Goal: Information Seeking & Learning: Learn about a topic

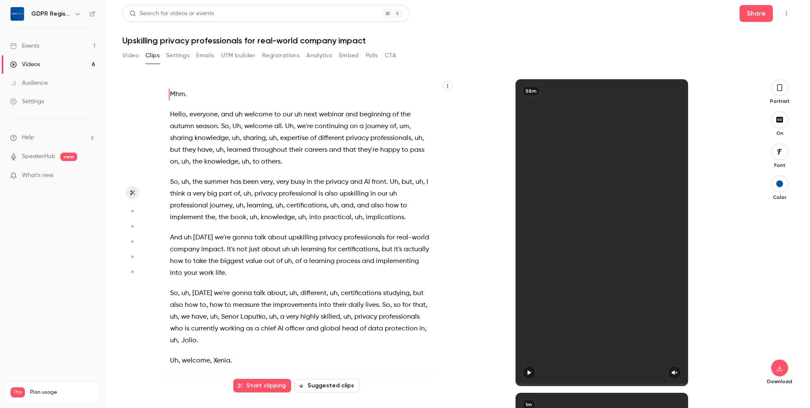
click at [44, 64] on link "Videos 6" at bounding box center [52, 64] width 105 height 19
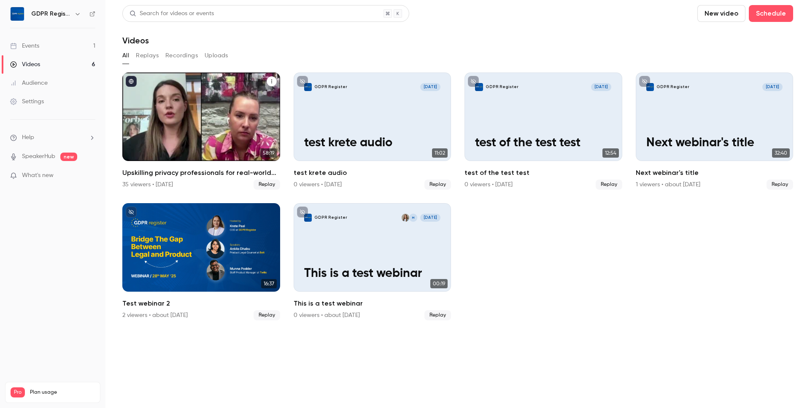
click at [212, 127] on div "Upskilling privacy professionals for real-world company impact" at bounding box center [201, 117] width 158 height 89
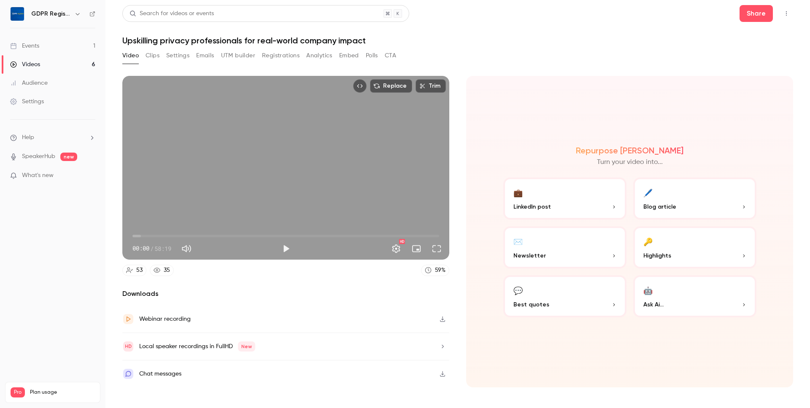
click at [431, 88] on button "Trim" at bounding box center [431, 85] width 30 height 13
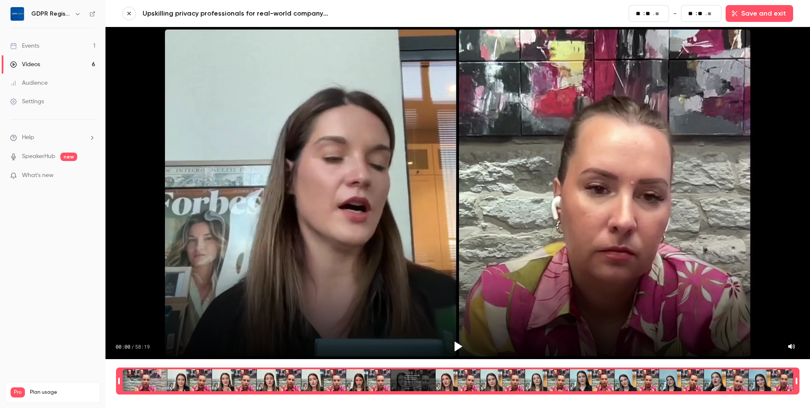
click at [131, 13] on icon "button" at bounding box center [129, 14] width 6 height 6
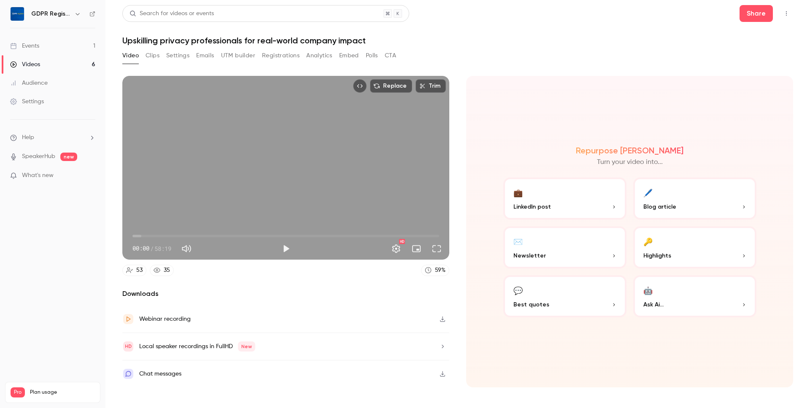
click at [443, 351] on button "button" at bounding box center [442, 346] width 13 height 13
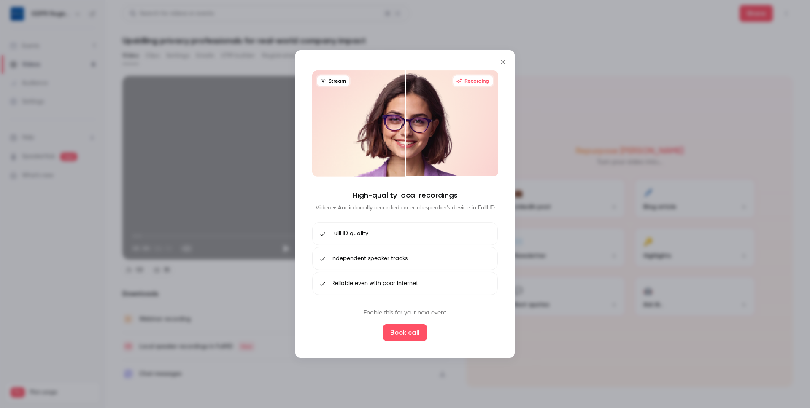
click at [505, 59] on icon "Close" at bounding box center [503, 62] width 10 height 7
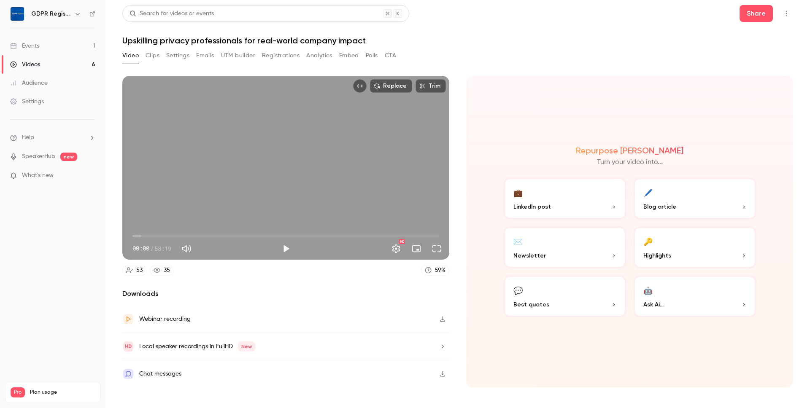
click at [543, 290] on button "💬 Best quotes" at bounding box center [564, 296] width 123 height 42
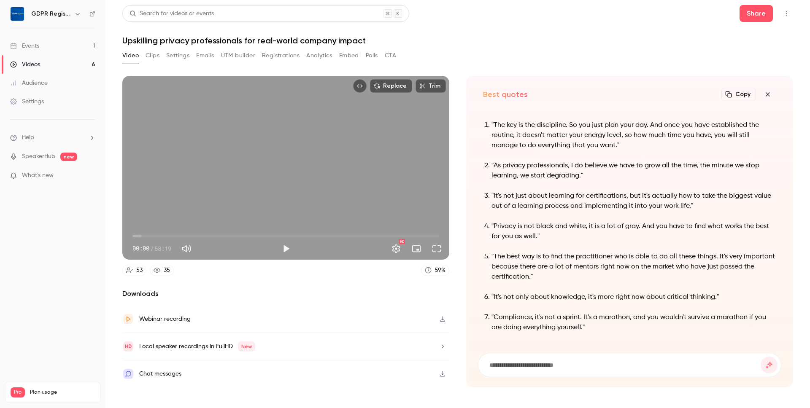
click at [735, 93] on button "Copy" at bounding box center [738, 94] width 35 height 13
click at [221, 40] on h1 "Upskilling privacy professionals for real-world company impact" at bounding box center [457, 40] width 671 height 10
copy div "Upskilling privacy professionals for real-world company impact Video Clips Sett…"
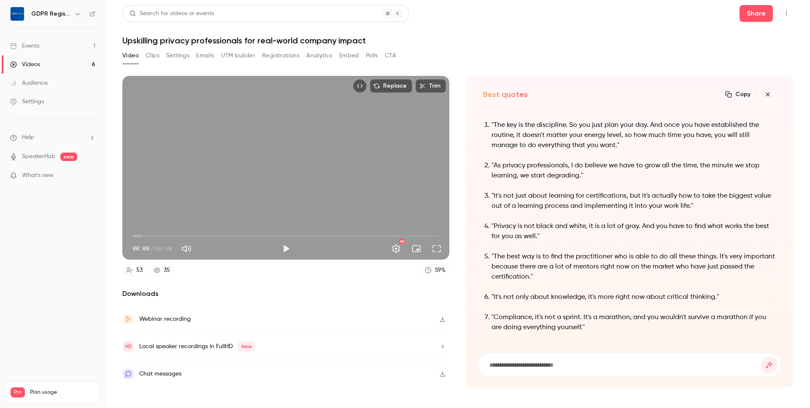
click at [524, 363] on input at bounding box center [624, 365] width 272 height 9
click at [768, 366] on icon "submit" at bounding box center [769, 365] width 10 height 7
click at [553, 362] on input at bounding box center [624, 365] width 272 height 9
type input "******"
click at [761, 357] on button "submit" at bounding box center [769, 365] width 17 height 17
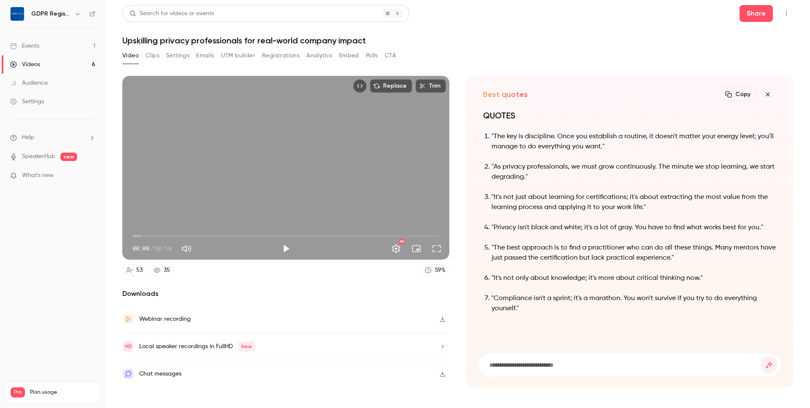
click at [538, 361] on input at bounding box center [624, 365] width 272 height 9
type input "**********"
click at [761, 357] on button "submit" at bounding box center [769, 365] width 17 height 17
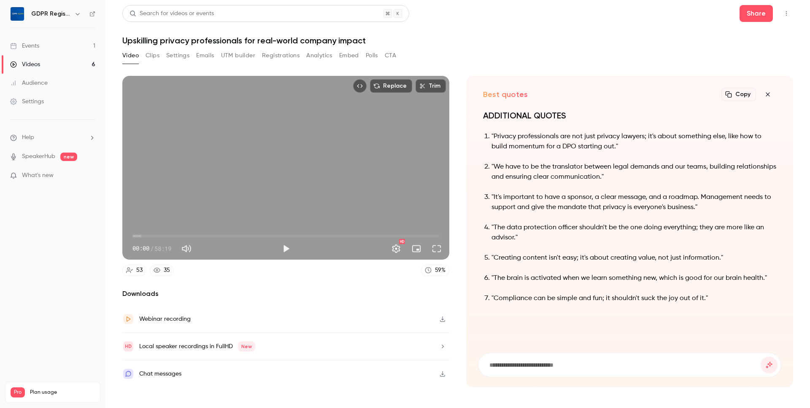
click at [739, 100] on button "Copy" at bounding box center [738, 94] width 35 height 13
click at [548, 162] on p ""We have to be the translator between legal demands and our teams, building rel…" at bounding box center [633, 172] width 285 height 20
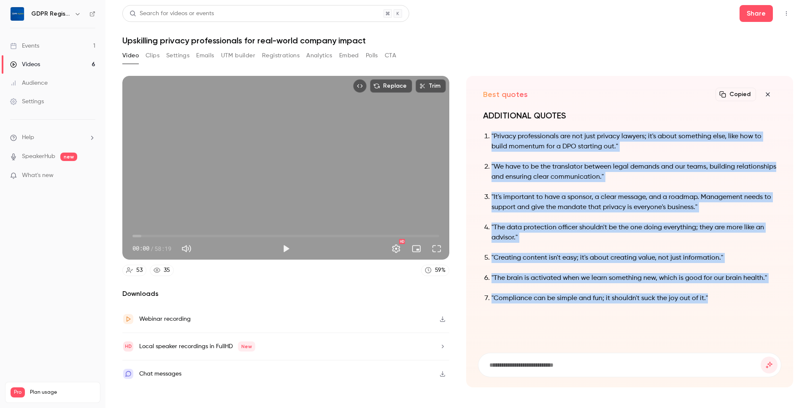
drag, startPoint x: 482, startPoint y: 135, endPoint x: 744, endPoint y: 297, distance: 307.8
click at [744, 297] on div "ADDITIONAL QUOTES "Privacy professionals are not just privacy lawyers; it's abo…" at bounding box center [629, 226] width 303 height 233
copy ol ""Privacy professionals are not just privacy lawyers; it's about something else,…"
drag, startPoint x: 761, startPoint y: 96, endPoint x: 766, endPoint y: 95, distance: 4.7
click at [761, 96] on button "button" at bounding box center [767, 94] width 17 height 17
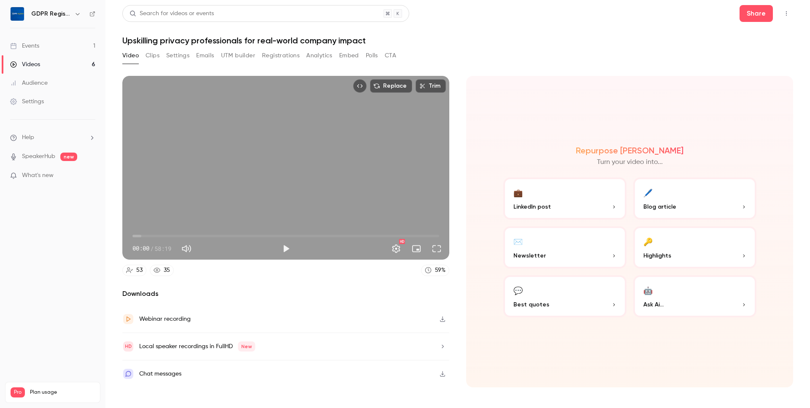
click at [678, 201] on button "🖊️ Blog article" at bounding box center [694, 199] width 123 height 42
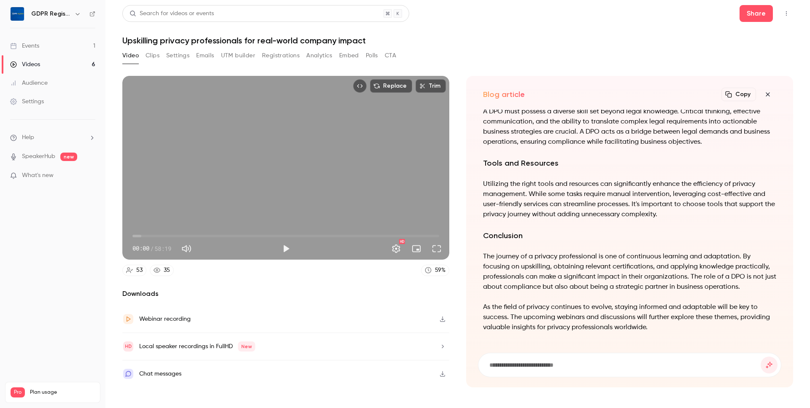
click at [736, 96] on button "Copy" at bounding box center [738, 94] width 35 height 13
click at [766, 95] on icon "button" at bounding box center [768, 94] width 10 height 7
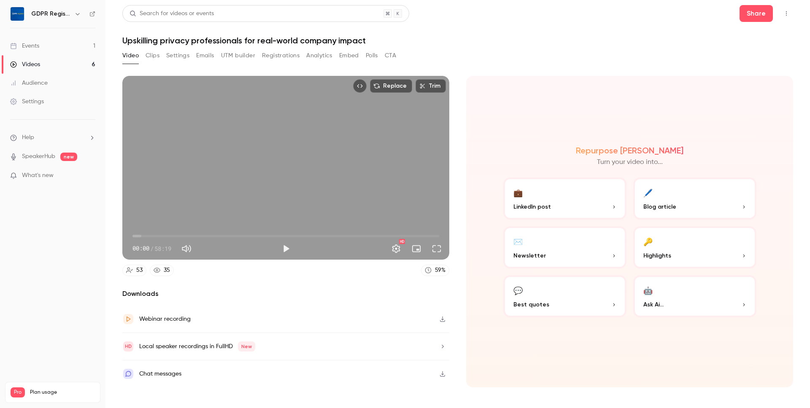
click at [691, 239] on button "🔑 Highlights" at bounding box center [694, 248] width 123 height 42
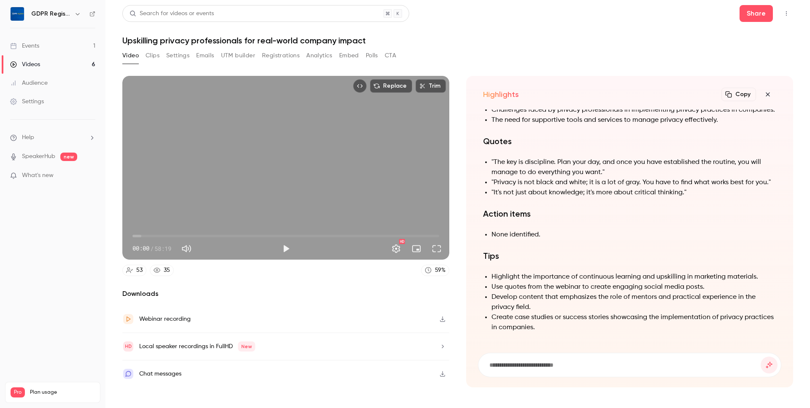
click at [737, 95] on button "Copy" at bounding box center [738, 94] width 35 height 13
click at [769, 95] on icon "button" at bounding box center [768, 94] width 10 height 7
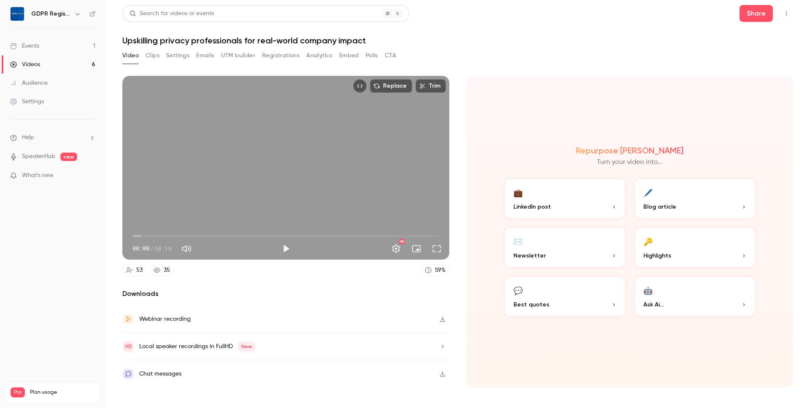
click at [560, 196] on button "💼 LinkedIn post" at bounding box center [564, 199] width 123 height 42
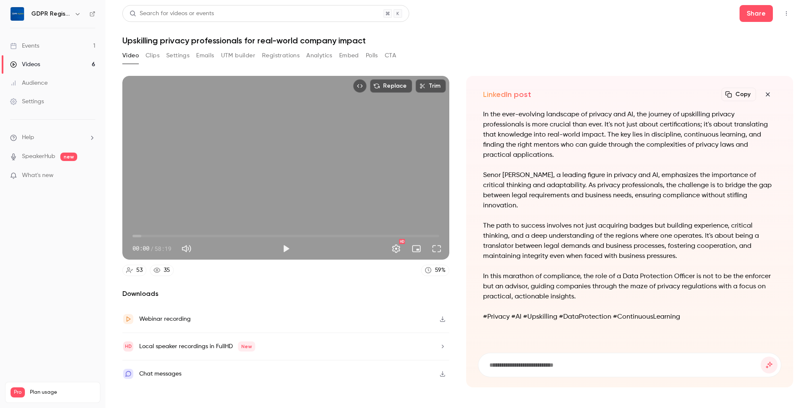
click at [766, 95] on icon "button" at bounding box center [768, 94] width 10 height 7
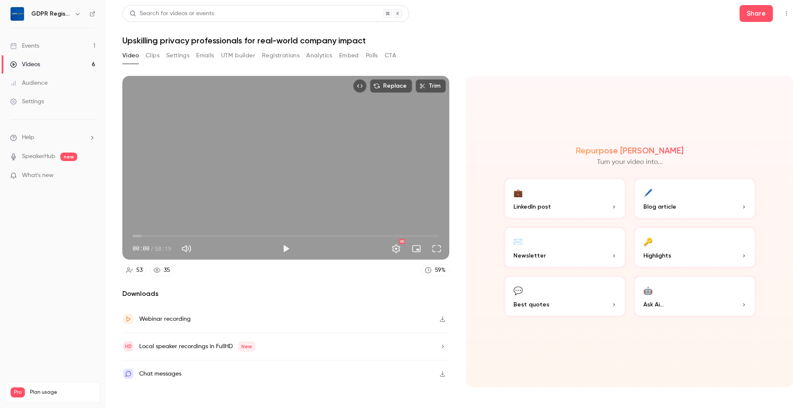
click at [661, 305] on span "Ask Ai..." at bounding box center [653, 304] width 20 height 9
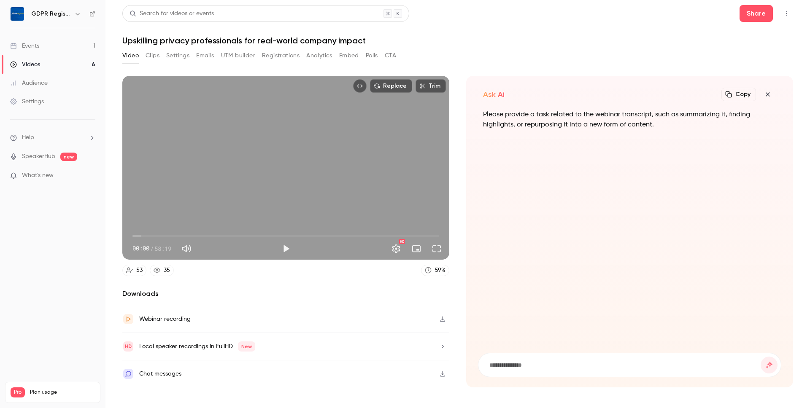
click at [525, 364] on input at bounding box center [624, 365] width 272 height 9
type input "**********"
click at [761, 357] on button "submit" at bounding box center [769, 365] width 17 height 17
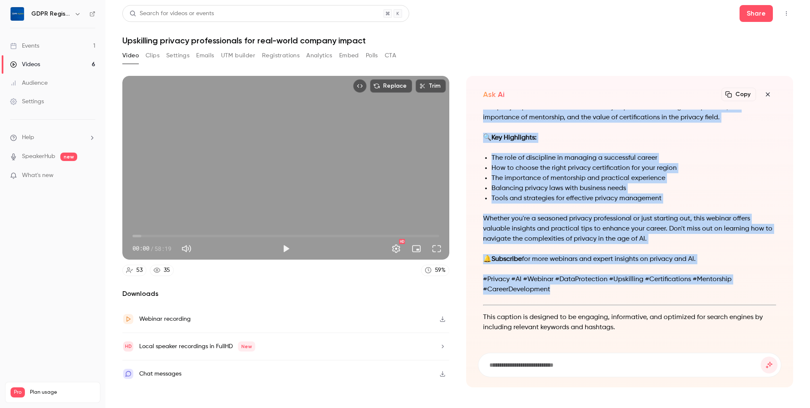
scroll to position [-78, 0]
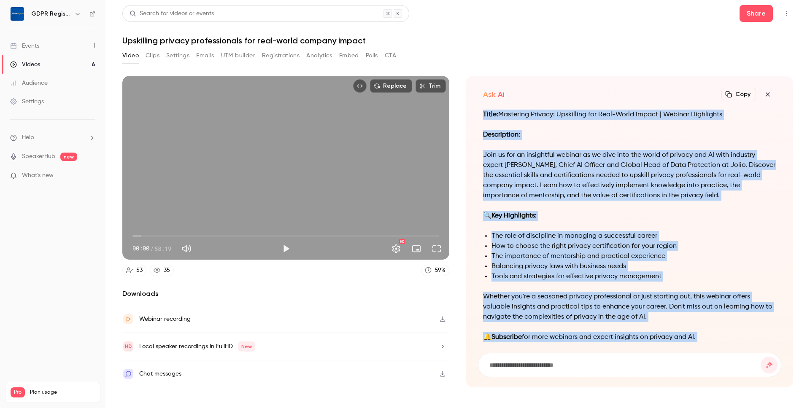
drag, startPoint x: 549, startPoint y: 290, endPoint x: 484, endPoint y: 116, distance: 185.7
click at [484, 116] on div "Title: Mastering Privacy: Upskilling for Real-World Impact | Webinar Highlights…" at bounding box center [629, 265] width 293 height 311
copy div "Lorem: Ipsumdolo Sitamet: Consectetu adi Elit-Seddo Eiusmo | Tempori Utlaboreet…"
click at [595, 230] on div "Title: Mastering Privacy: Upskilling for Real-World Impact | Webinar Highlights…" at bounding box center [629, 265] width 293 height 311
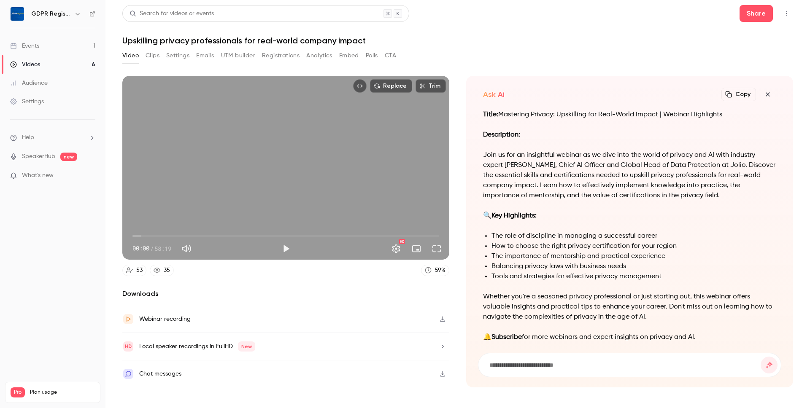
click at [180, 54] on button "Settings" at bounding box center [177, 55] width 23 height 13
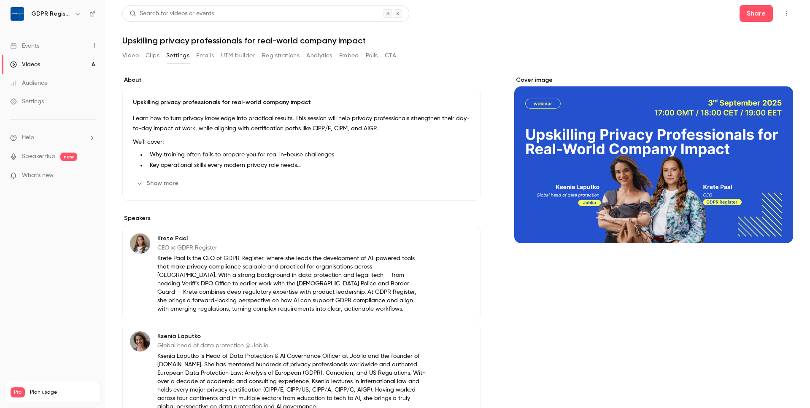
click at [164, 183] on button "Show more" at bounding box center [158, 183] width 51 height 13
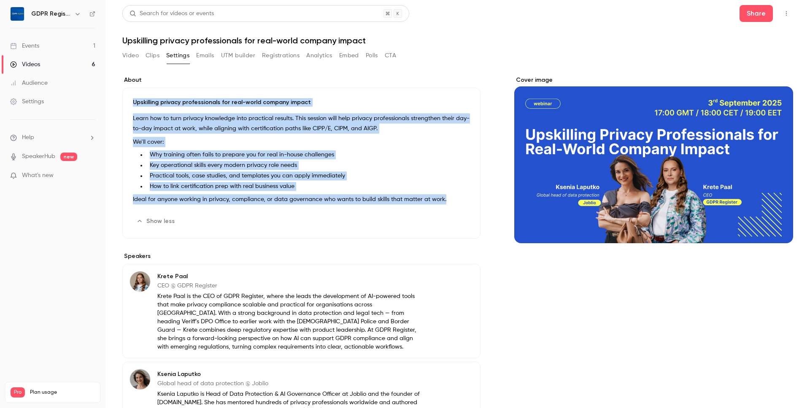
drag, startPoint x: 451, startPoint y: 199, endPoint x: 132, endPoint y: 101, distance: 333.9
click at [132, 101] on div "Upskilling privacy professionals for real-world company impact Learn how to tur…" at bounding box center [301, 163] width 358 height 151
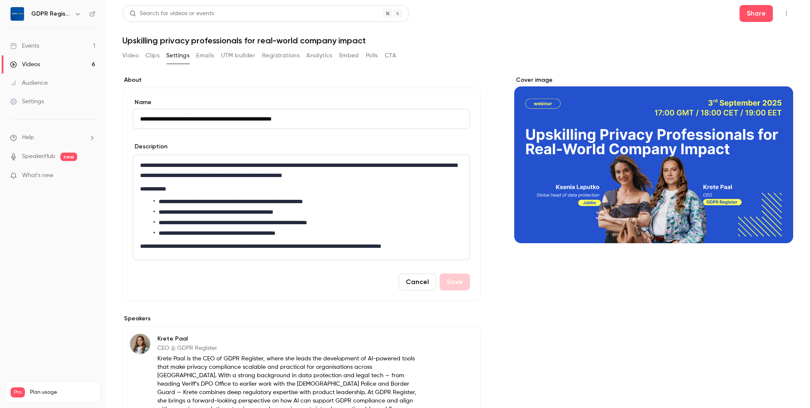
click at [155, 175] on p "**********" at bounding box center [299, 170] width 319 height 20
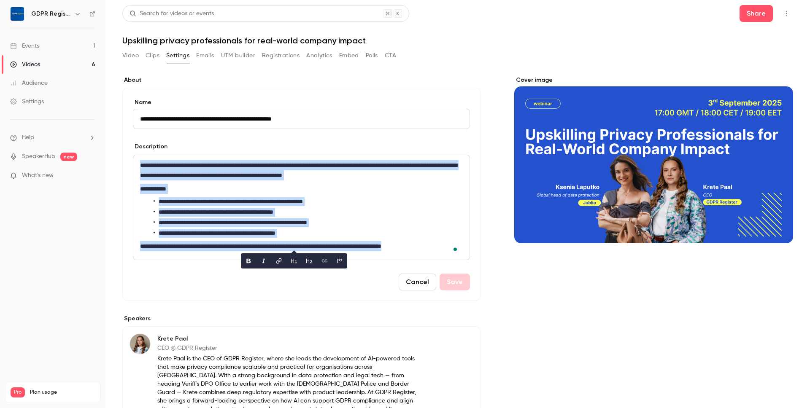
copy div "**********"
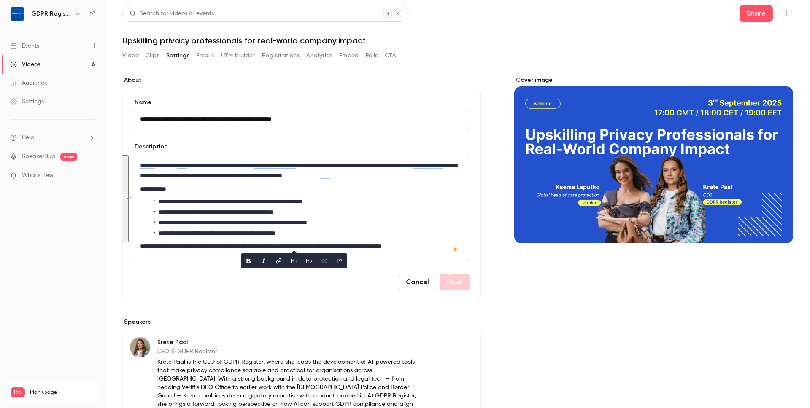
click at [447, 138] on form "**********" at bounding box center [301, 194] width 337 height 192
click at [387, 58] on button "CTA" at bounding box center [390, 55] width 11 height 13
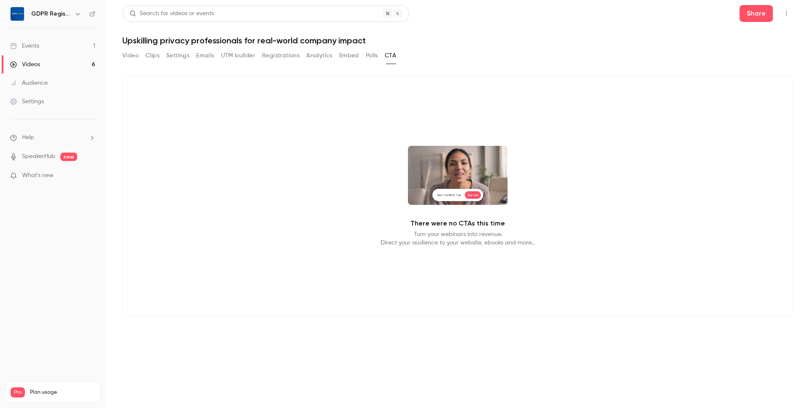
click at [370, 54] on button "Polls" at bounding box center [372, 55] width 12 height 13
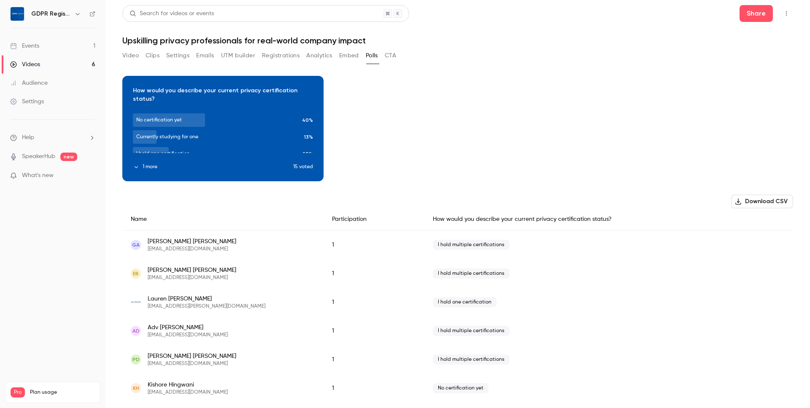
click at [324, 56] on button "Analytics" at bounding box center [319, 55] width 26 height 13
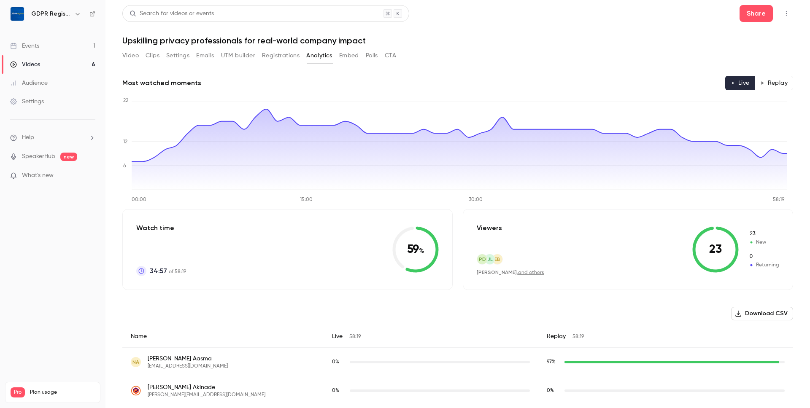
click at [133, 59] on button "Video" at bounding box center [130, 55] width 16 height 13
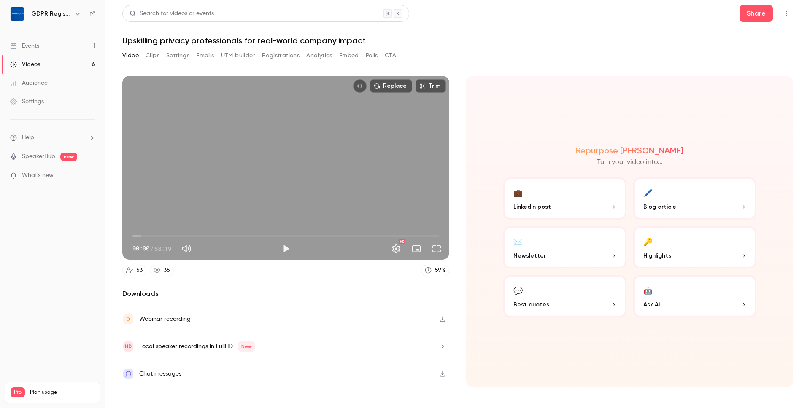
click at [664, 297] on button "🤖 Ask Ai..." at bounding box center [694, 296] width 123 height 42
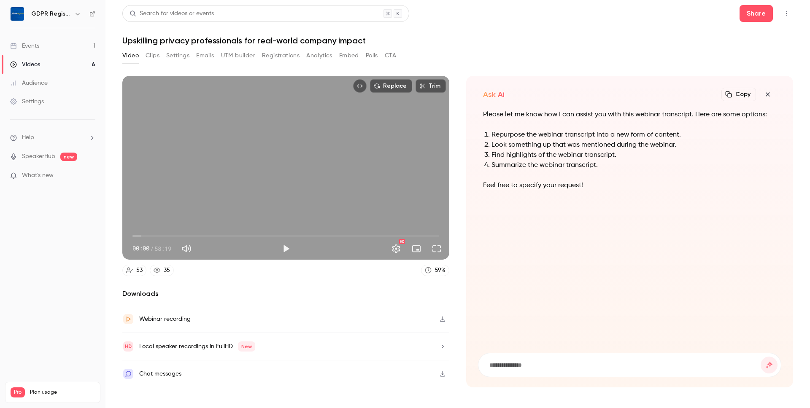
click at [525, 364] on input at bounding box center [624, 365] width 272 height 9
type input "**********"
click at [761, 357] on button "submit" at bounding box center [769, 365] width 17 height 17
